Goal: Task Accomplishment & Management: Complete application form

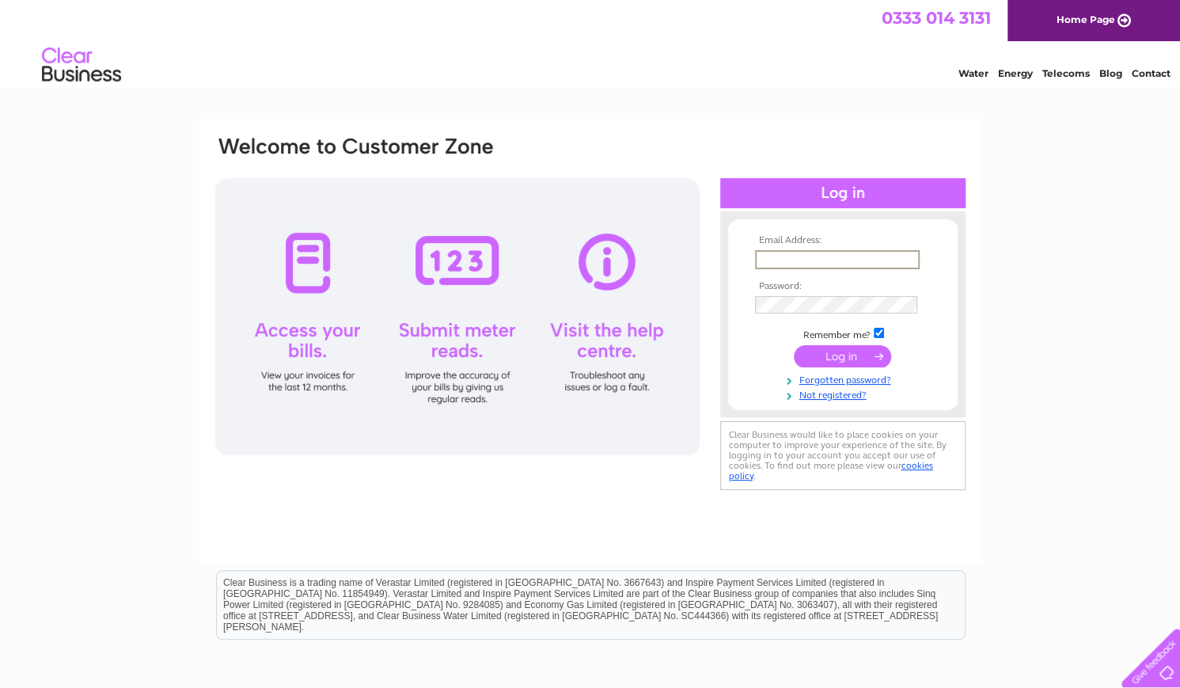
click at [808, 257] on input "text" at bounding box center [837, 259] width 165 height 19
click at [842, 395] on link "Not registered?" at bounding box center [845, 393] width 180 height 15
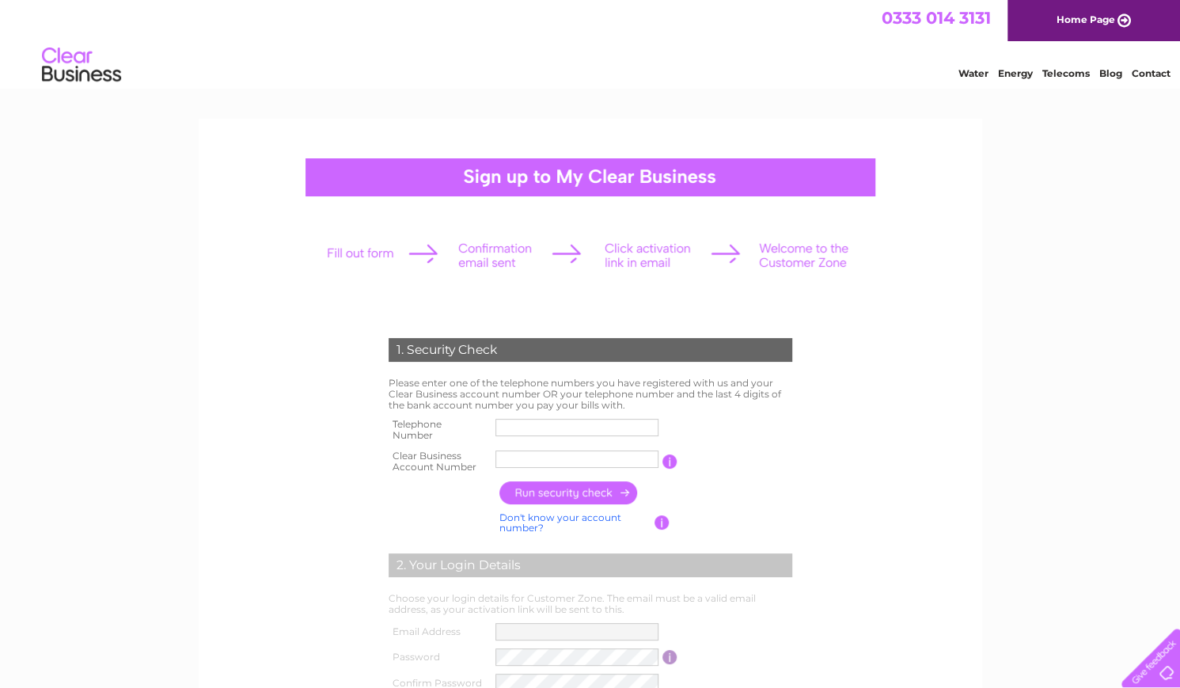
click at [524, 466] on input "text" at bounding box center [577, 458] width 163 height 17
paste input "30322780"
type input "30322780"
click at [538, 424] on input "text" at bounding box center [577, 427] width 163 height 17
click at [538, 424] on input "text" at bounding box center [578, 427] width 165 height 19
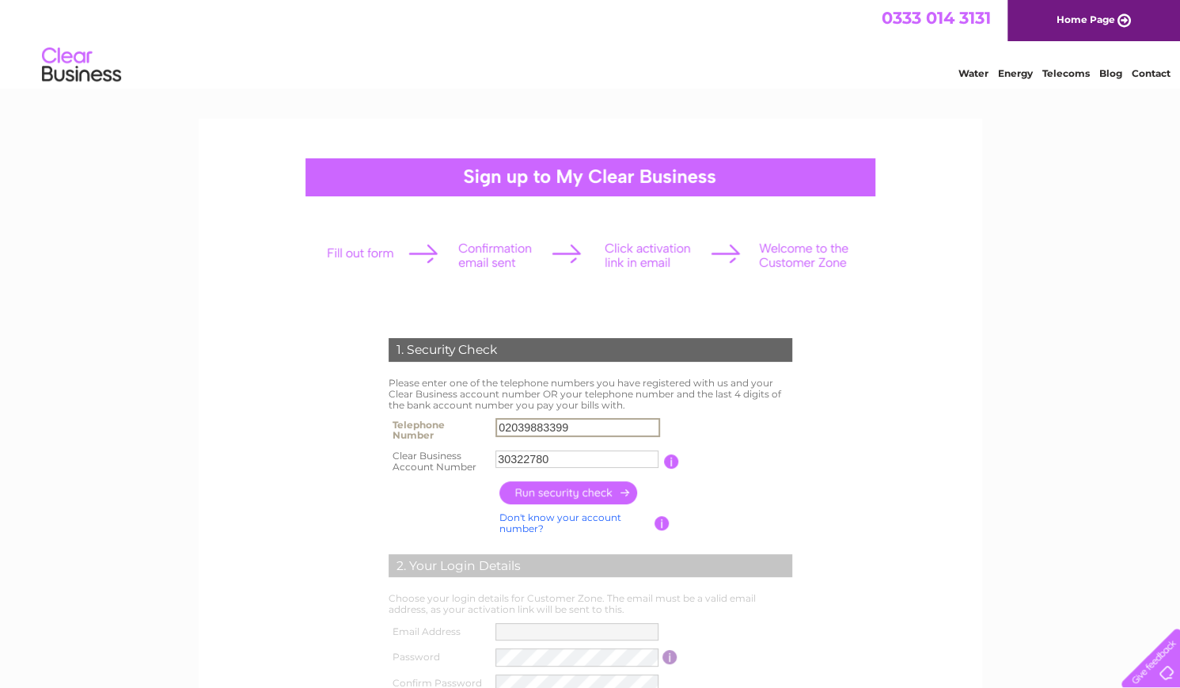
type input "02039883399"
click at [567, 487] on input "button" at bounding box center [569, 492] width 139 height 23
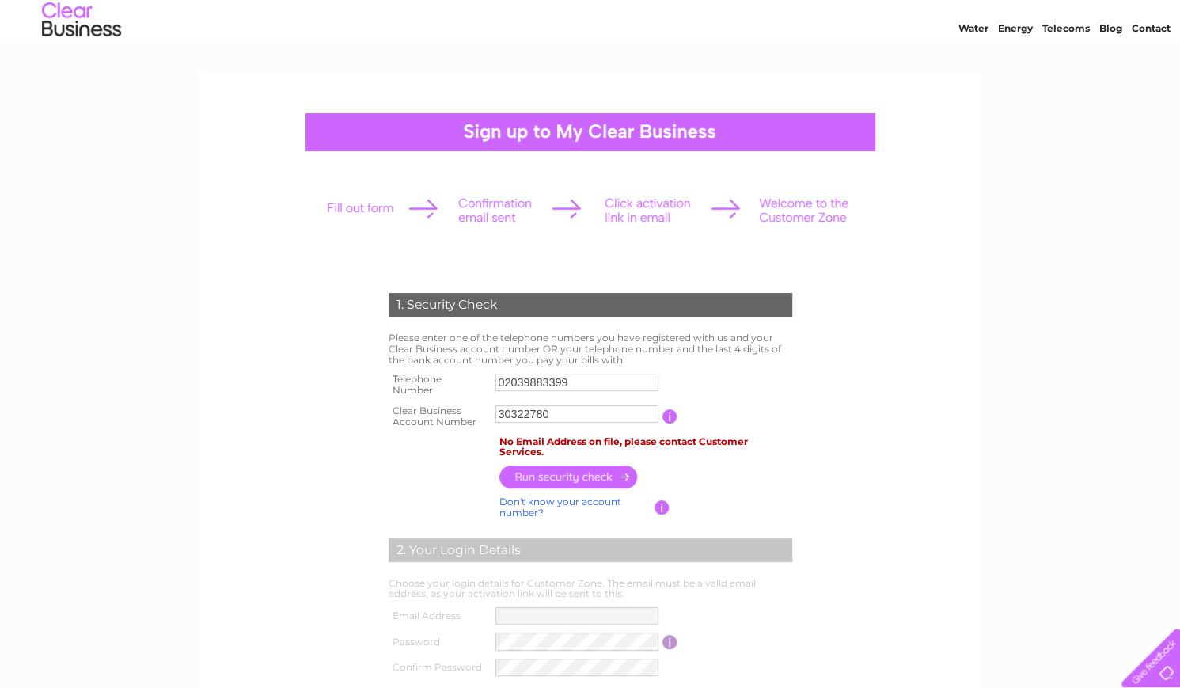
scroll to position [51, 0]
